Goal: Task Accomplishment & Management: Manage account settings

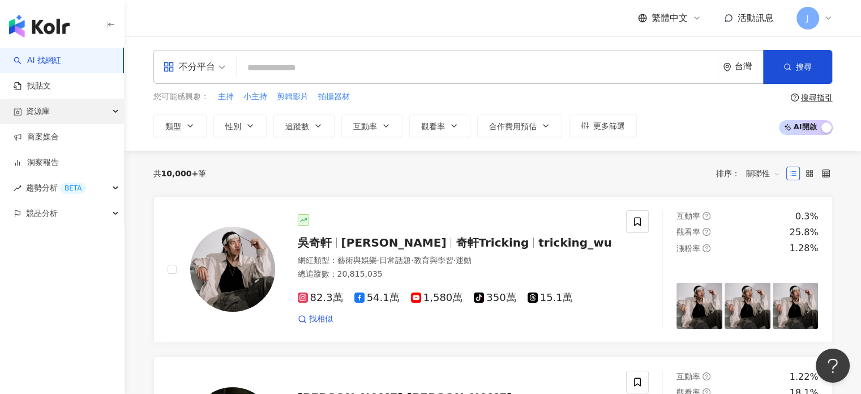
click at [34, 113] on span "資源庫" at bounding box center [38, 111] width 24 height 25
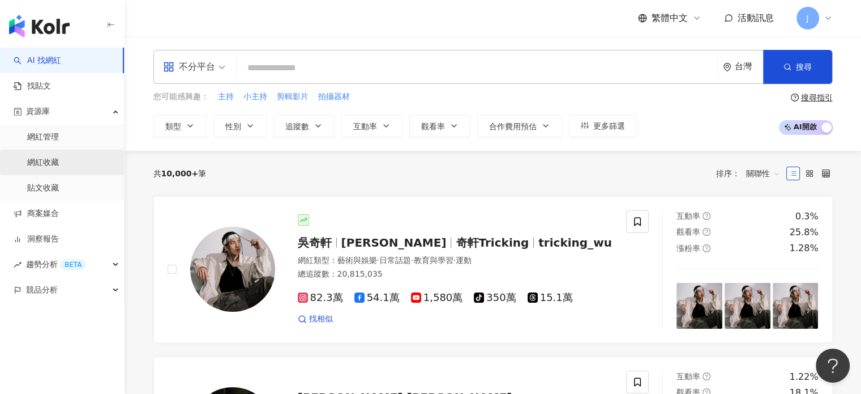
click at [59, 161] on link "網紅收藏" at bounding box center [43, 162] width 32 height 11
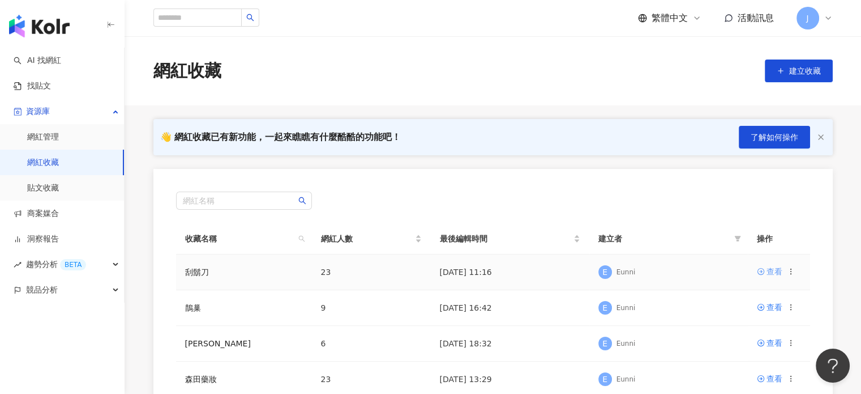
click at [772, 270] on div "查看" at bounding box center [775, 271] width 16 height 12
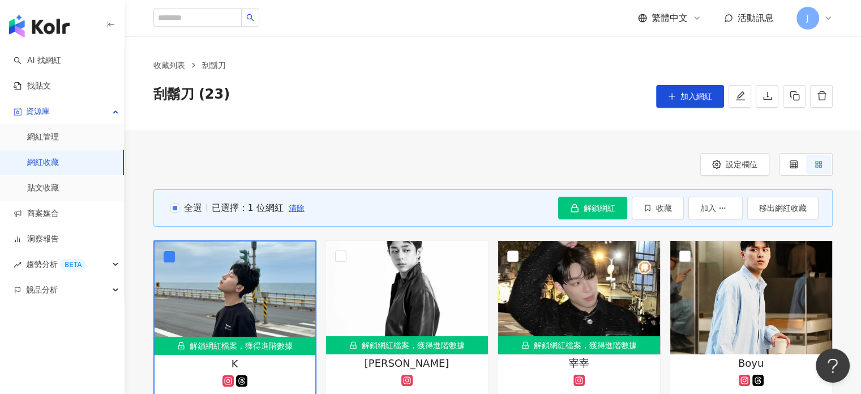
click at [174, 198] on div "全選 已選擇：1 位網紅 清除" at bounding box center [237, 208] width 138 height 23
click at [173, 202] on label "全選" at bounding box center [185, 208] width 35 height 12
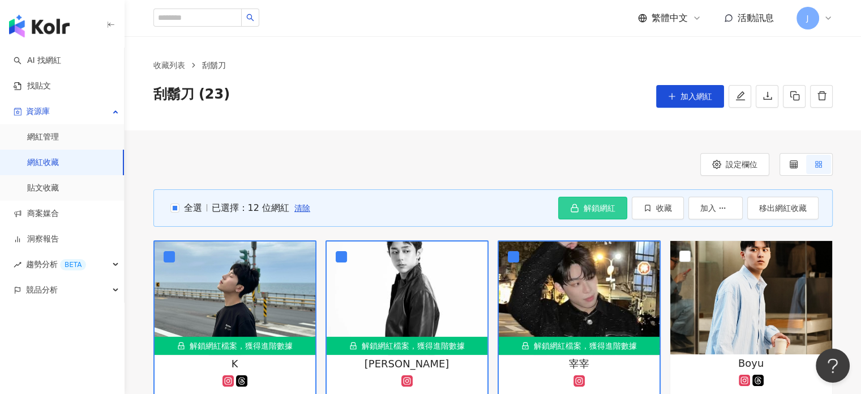
click at [580, 203] on button "解鎖網紅" at bounding box center [592, 208] width 69 height 23
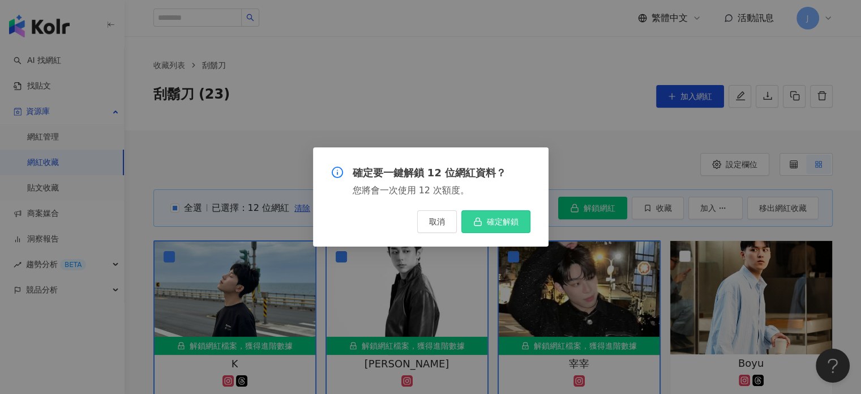
click at [487, 221] on span "確定解鎖" at bounding box center [503, 221] width 32 height 9
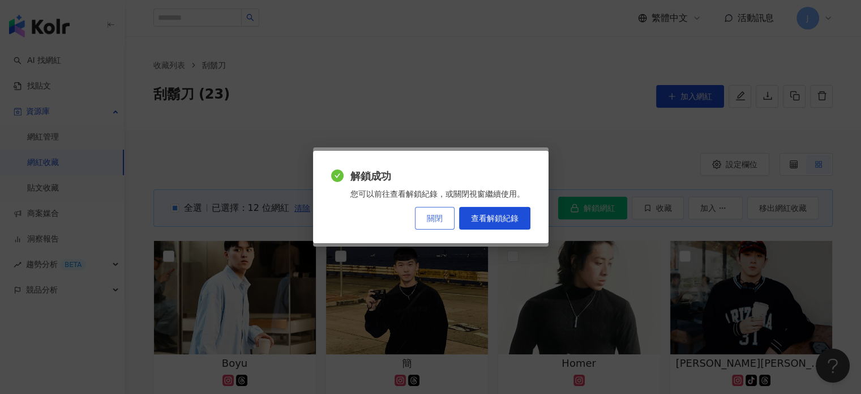
click at [445, 217] on button "關閉" at bounding box center [435, 218] width 40 height 23
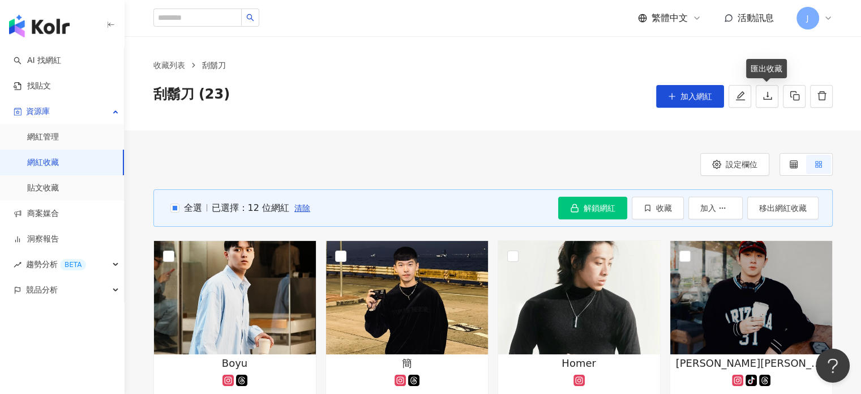
click at [810, 9] on span "J" at bounding box center [808, 18] width 23 height 23
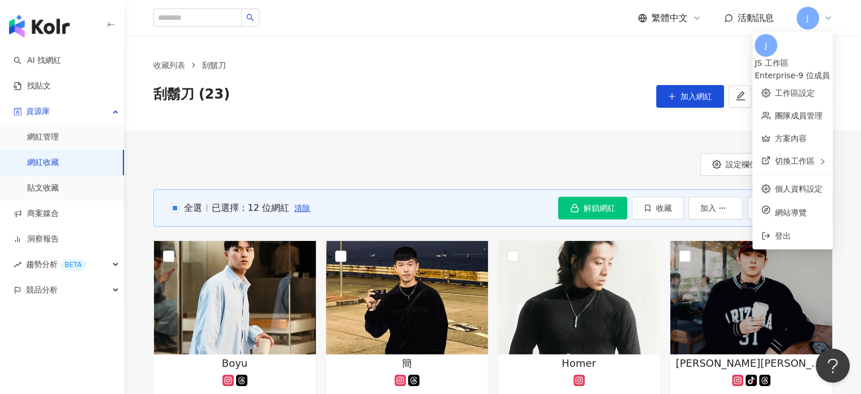
click at [491, 129] on div "收藏列表 刮鬍刀 刮鬍刀 (23) 加入網紅" at bounding box center [493, 83] width 737 height 94
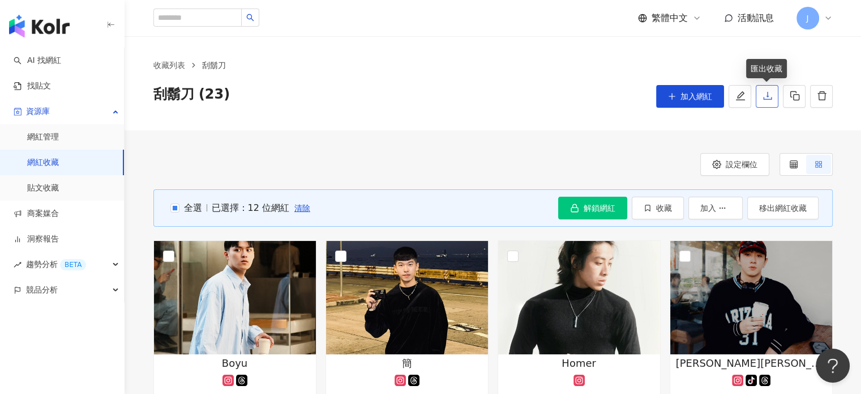
click at [768, 95] on icon "download" at bounding box center [768, 96] width 10 height 10
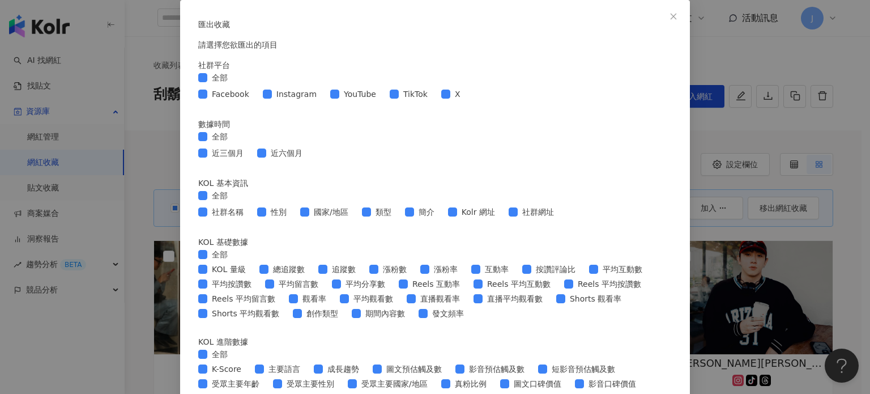
click at [671, 17] on icon "close" at bounding box center [674, 16] width 6 height 6
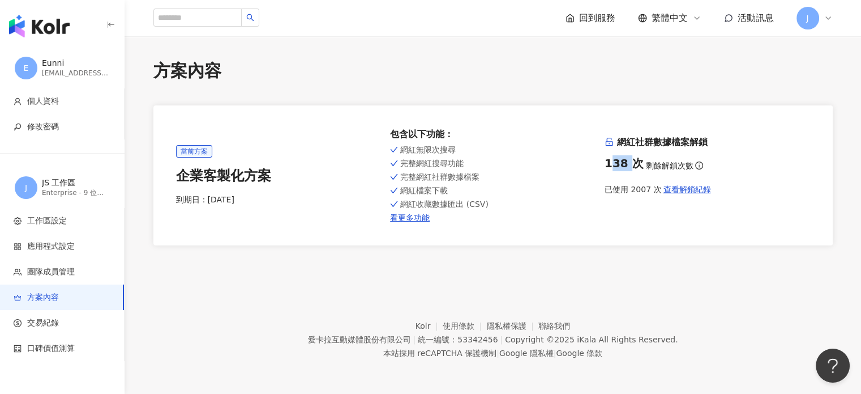
drag, startPoint x: 612, startPoint y: 166, endPoint x: 631, endPoint y: 167, distance: 19.3
click at [631, 167] on div "138 次" at bounding box center [624, 163] width 39 height 16
click at [731, 157] on div "138 次 剩餘解鎖次數" at bounding box center [708, 163] width 206 height 16
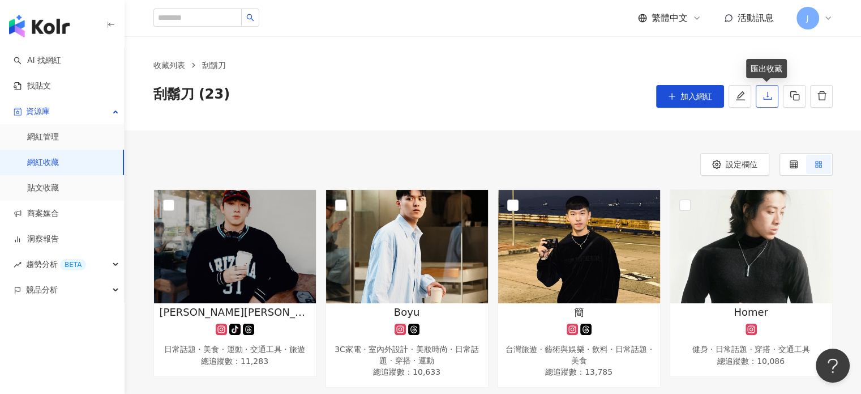
click at [763, 97] on icon "download" at bounding box center [768, 96] width 10 height 10
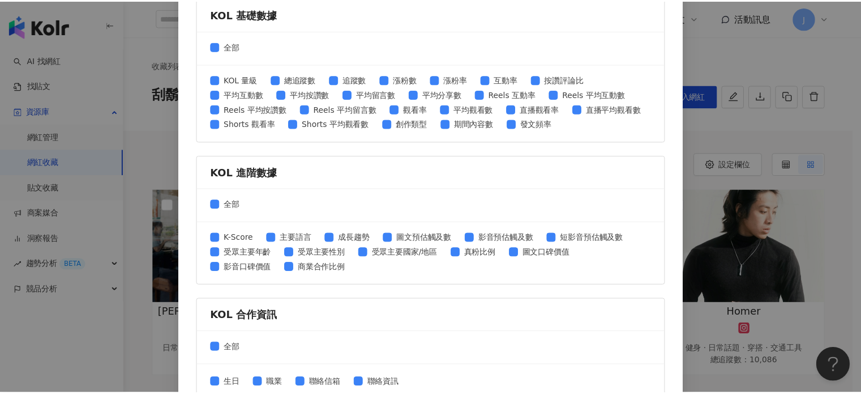
scroll to position [483, 0]
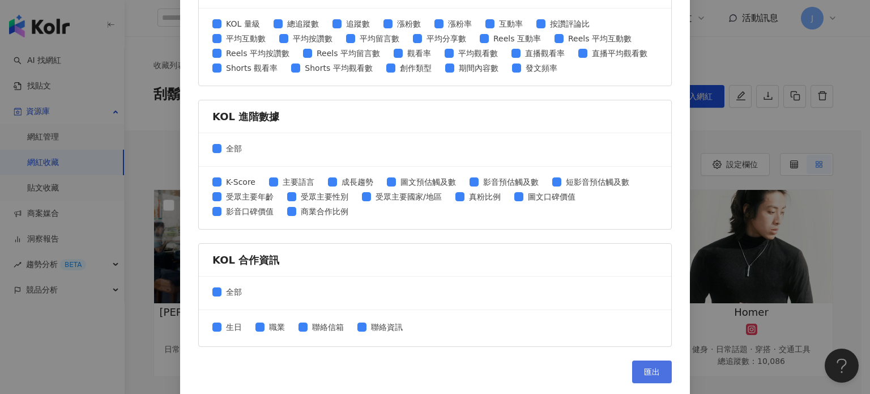
click at [661, 366] on button "匯出" at bounding box center [652, 371] width 40 height 23
click at [765, 332] on div "匯出收藏 請選擇您欲匯出的項目 社群平台 全部 Facebook Instagram YouTube TikTok X 數據時間 全部 近三個月 近六個月 K…" at bounding box center [435, 197] width 870 height 394
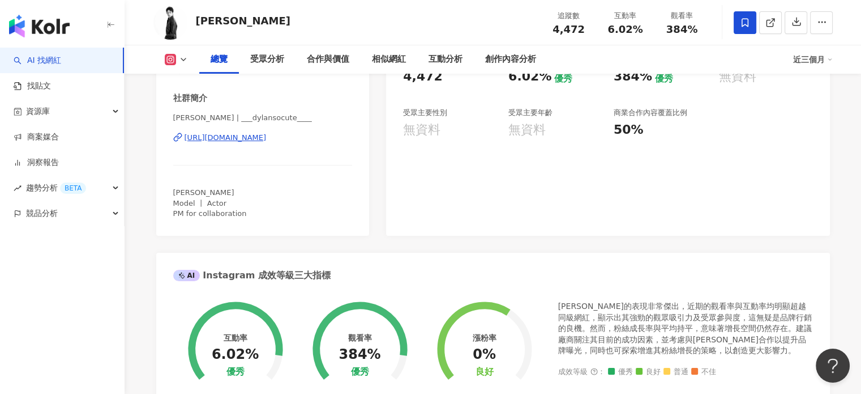
scroll to position [57, 0]
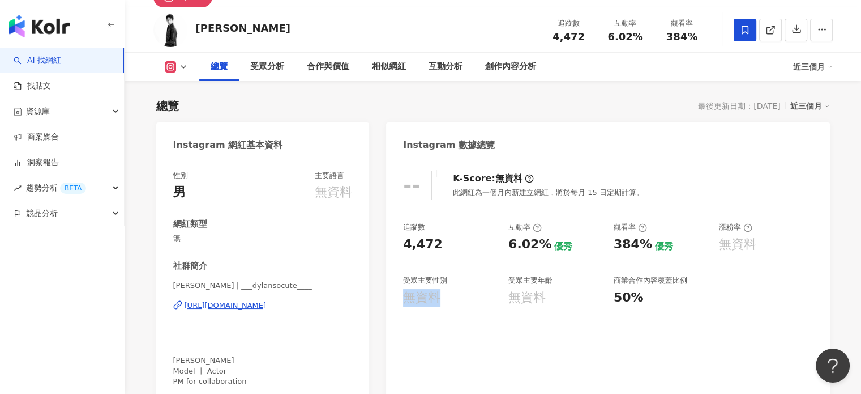
drag, startPoint x: 407, startPoint y: 295, endPoint x: 444, endPoint y: 294, distance: 37.4
click at [444, 294] on div "無資料" at bounding box center [450, 298] width 94 height 18
drag, startPoint x: 45, startPoint y: 108, endPoint x: 50, endPoint y: 117, distance: 9.6
click at [45, 108] on span "資源庫" at bounding box center [38, 111] width 24 height 25
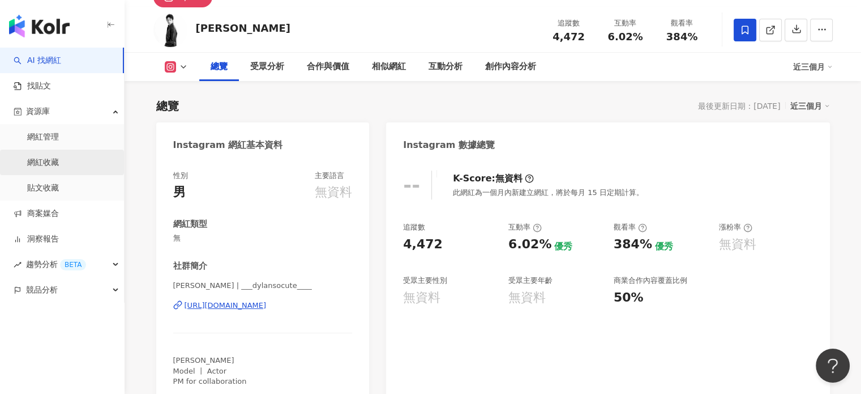
click at [59, 159] on link "網紅收藏" at bounding box center [43, 162] width 32 height 11
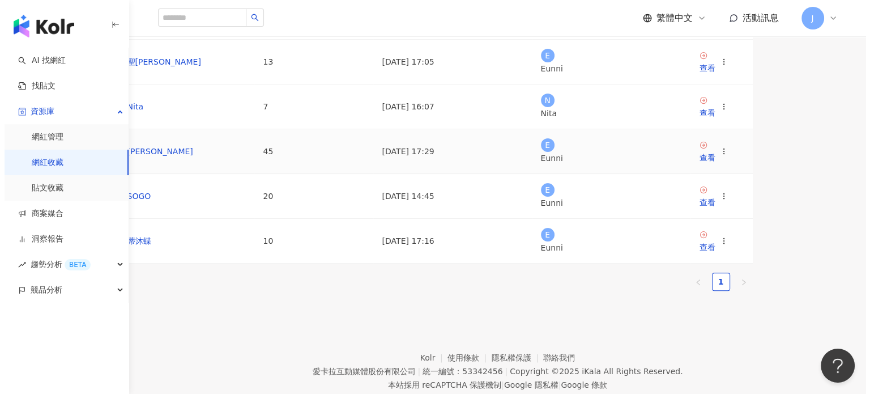
scroll to position [231, 0]
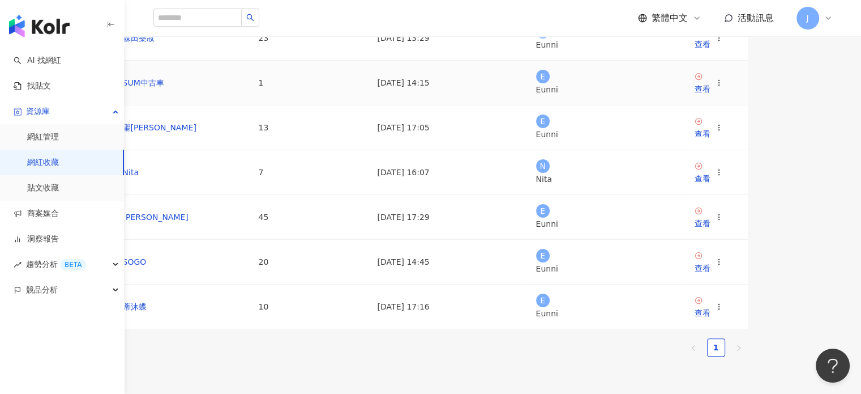
click at [723, 87] on icon at bounding box center [719, 83] width 8 height 8
click at [743, 277] on div "刪除收藏" at bounding box center [762, 277] width 48 height 12
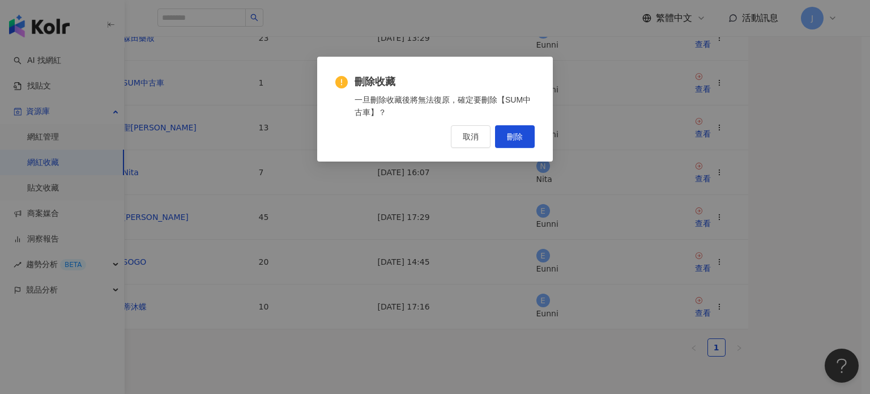
click at [521, 148] on div "刪除收藏 一旦刪除收藏後將無法復原，確定要刪除【SUM中古車】？ 取消 刪除" at bounding box center [435, 109] width 236 height 105
click at [521, 139] on span "刪除" at bounding box center [515, 136] width 16 height 9
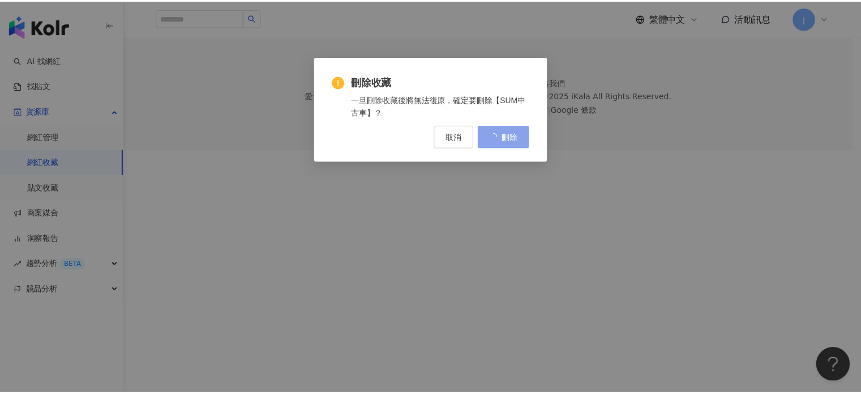
scroll to position [0, 0]
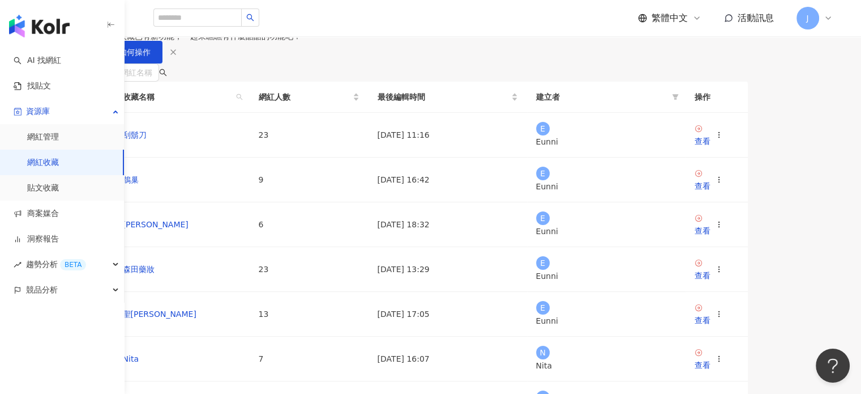
click at [147, 25] on span "建立收藏" at bounding box center [132, 20] width 32 height 9
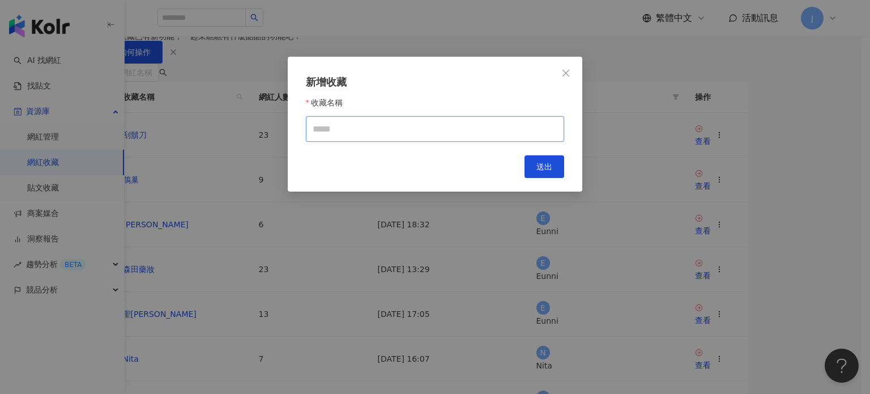
click at [524, 140] on input "收藏名稱" at bounding box center [435, 128] width 258 height 25
type input "***"
click at [562, 177] on button "送出" at bounding box center [544, 166] width 40 height 23
